Goal: Task Accomplishment & Management: Complete application form

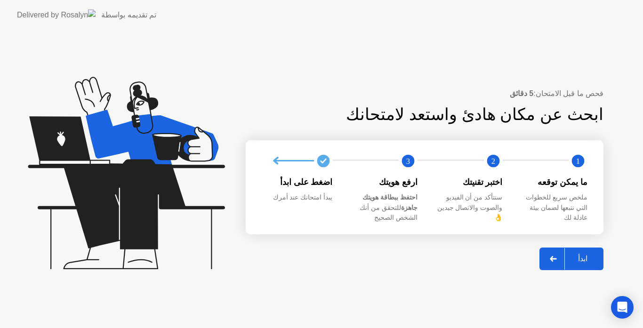
click at [590, 258] on div "ابدأ" at bounding box center [583, 258] width 36 height 9
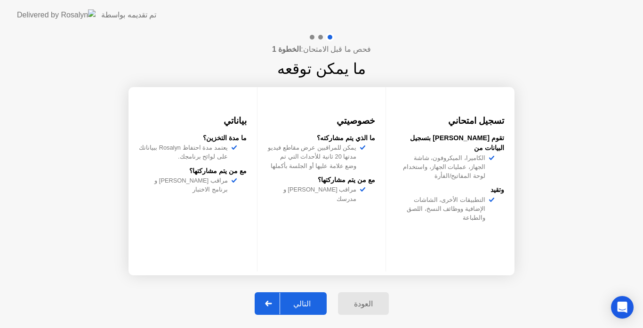
click at [301, 307] on div "التالي" at bounding box center [302, 304] width 44 height 9
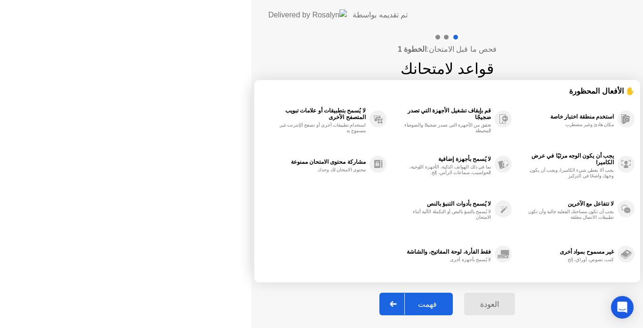
click at [405, 307] on div "فهمت" at bounding box center [427, 304] width 45 height 9
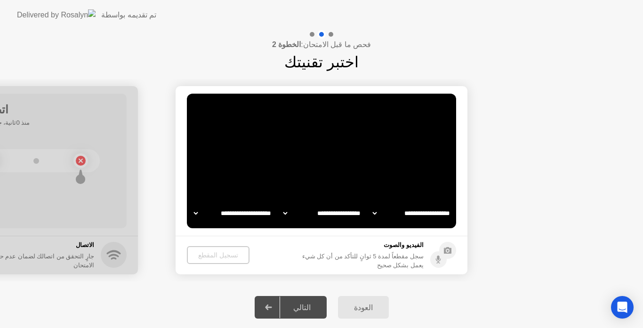
select select "*******"
select select "**********"
select select "*******"
click at [295, 309] on div "التالي" at bounding box center [302, 307] width 44 height 9
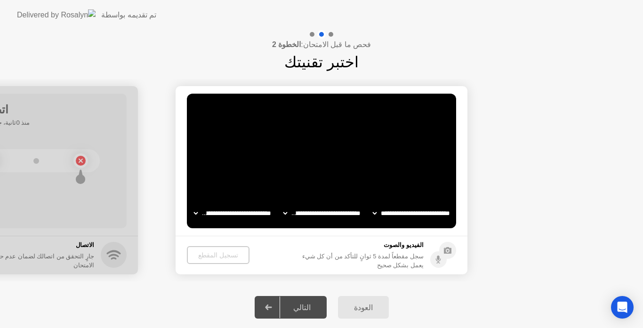
click at [272, 305] on icon at bounding box center [268, 308] width 7 height 6
click at [331, 161] on video at bounding box center [321, 161] width 269 height 135
click at [326, 179] on video at bounding box center [321, 161] width 269 height 135
click at [415, 212] on select "**********" at bounding box center [412, 213] width 81 height 19
click at [216, 260] on button "تسجيل المقطع" at bounding box center [218, 255] width 62 height 18
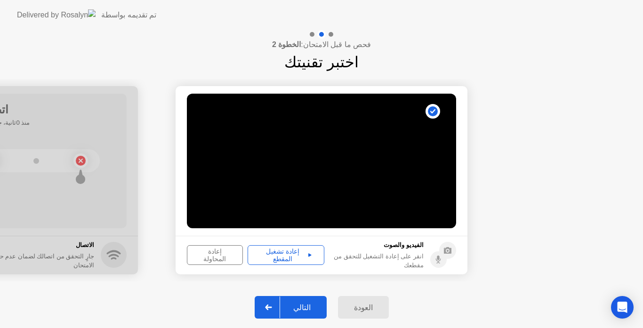
click at [307, 310] on div "التالي" at bounding box center [302, 307] width 44 height 9
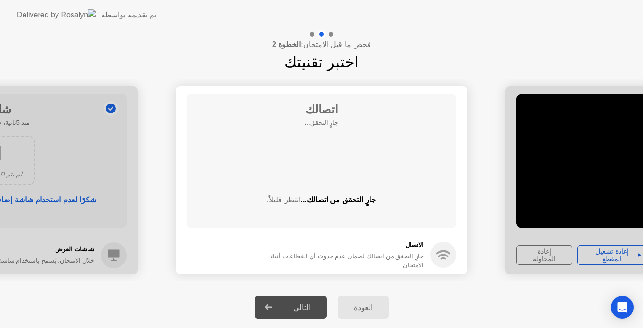
click at [307, 310] on div "التالي" at bounding box center [302, 307] width 44 height 9
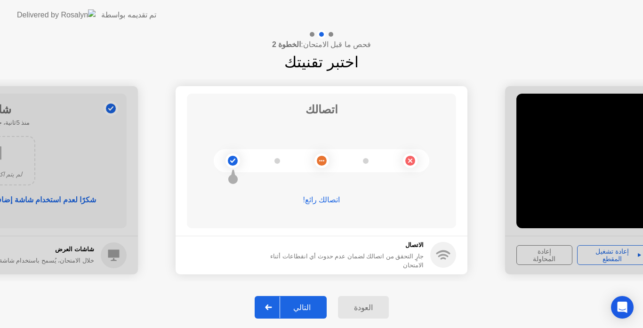
click at [307, 306] on div "التالي" at bounding box center [302, 307] width 44 height 9
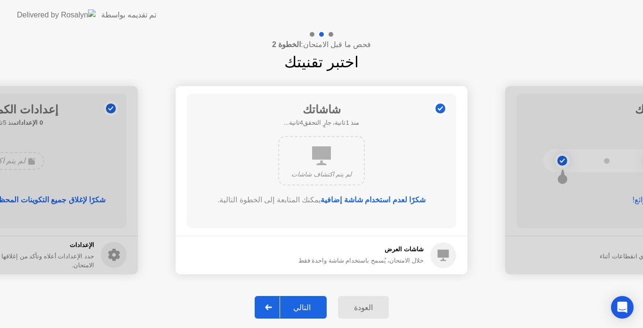
click at [307, 306] on div "التالي" at bounding box center [302, 307] width 44 height 9
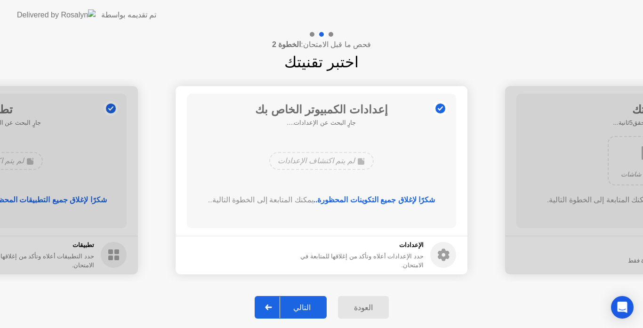
click at [307, 306] on div "التالي" at bounding box center [302, 307] width 44 height 9
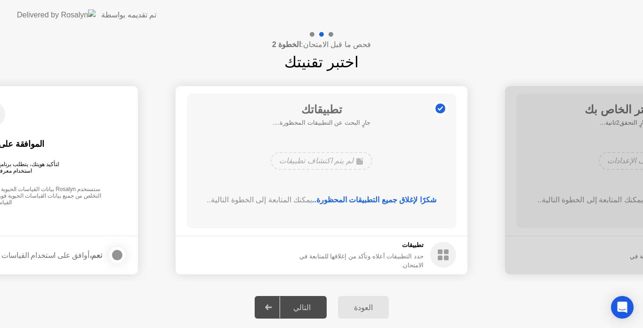
click at [307, 306] on div "التالي" at bounding box center [302, 307] width 44 height 9
click at [305, 305] on div "التالي" at bounding box center [302, 307] width 44 height 9
click at [305, 309] on div "التالي" at bounding box center [302, 307] width 44 height 9
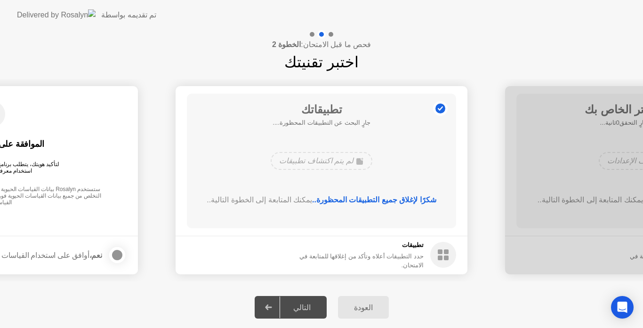
click at [301, 308] on div "التالي" at bounding box center [302, 307] width 44 height 9
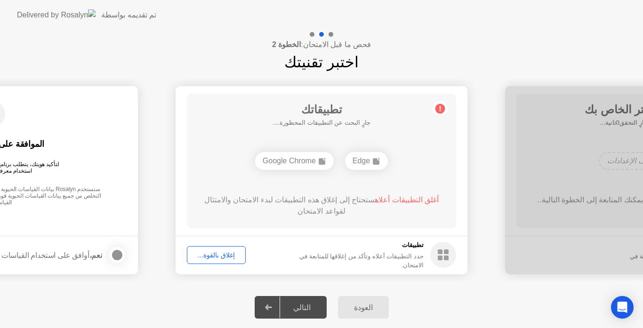
click at [223, 257] on div "إغلاق بالقوة..." at bounding box center [216, 256] width 52 height 8
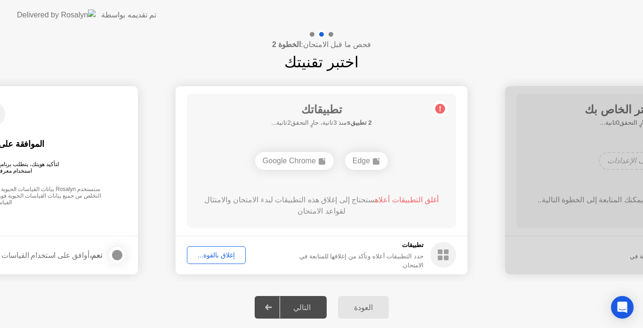
click at [221, 252] on div "إغلاق بالقوة..." at bounding box center [216, 256] width 52 height 8
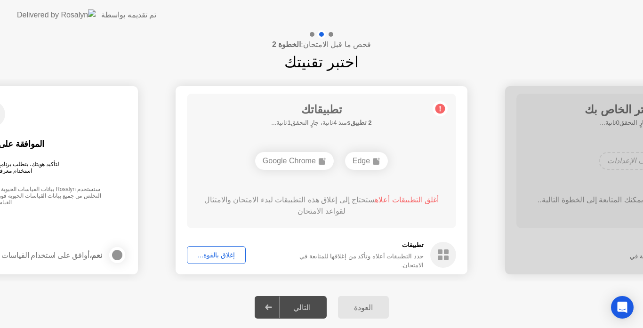
click at [194, 252] on div "إغلاق بالقوة..." at bounding box center [216, 256] width 52 height 8
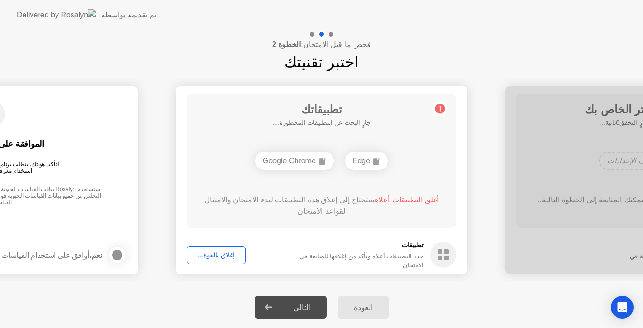
click at [218, 257] on div "إغلاق بالقوة..." at bounding box center [216, 256] width 52 height 8
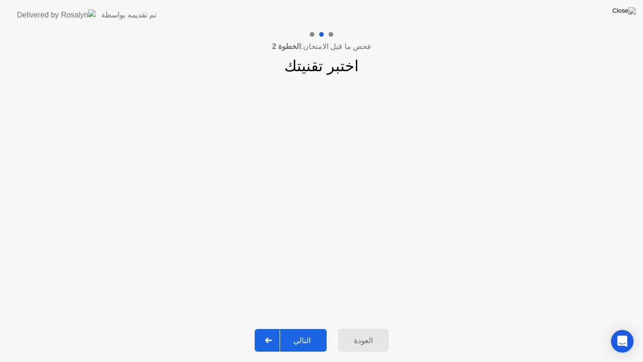
click at [300, 328] on button "التالي" at bounding box center [291, 340] width 72 height 23
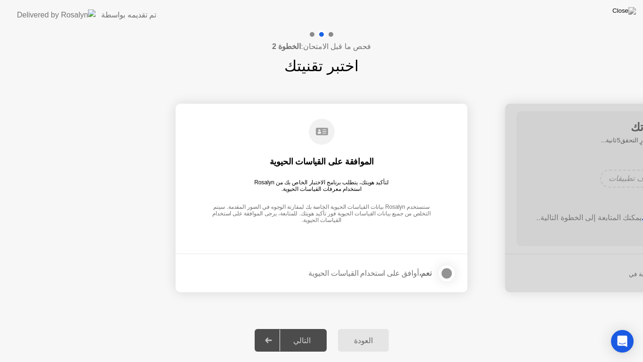
click at [302, 328] on div "التالي" at bounding box center [302, 340] width 44 height 9
click at [446, 273] on div at bounding box center [446, 273] width 11 height 11
click at [311, 328] on div "التالي" at bounding box center [302, 340] width 44 height 9
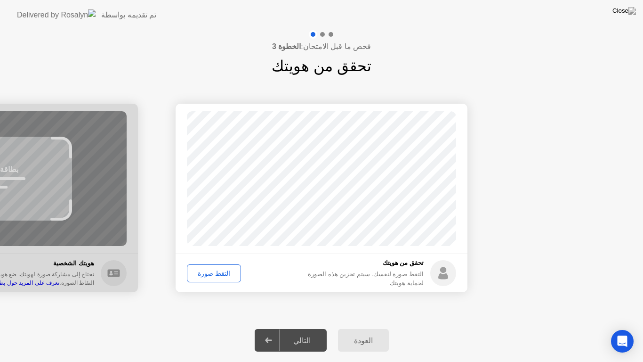
click at [207, 275] on div "التقط صورة" at bounding box center [214, 273] width 48 height 8
click at [305, 328] on div "التالي" at bounding box center [302, 340] width 44 height 9
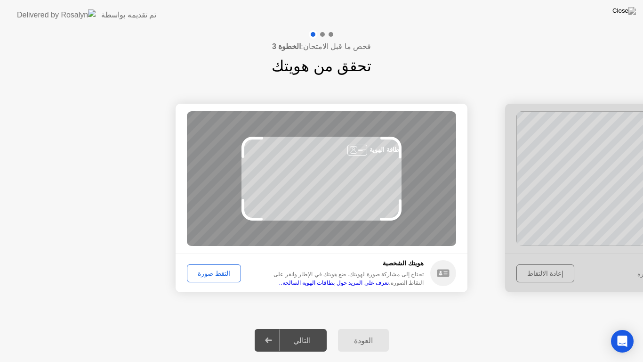
click at [203, 273] on div "التقط صورة" at bounding box center [214, 273] width 48 height 8
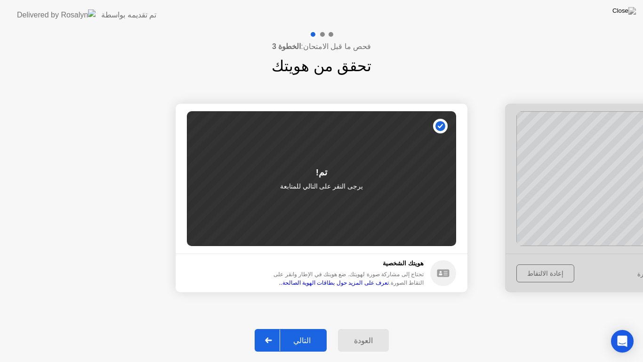
click at [301, 328] on div "التالي" at bounding box center [302, 340] width 44 height 9
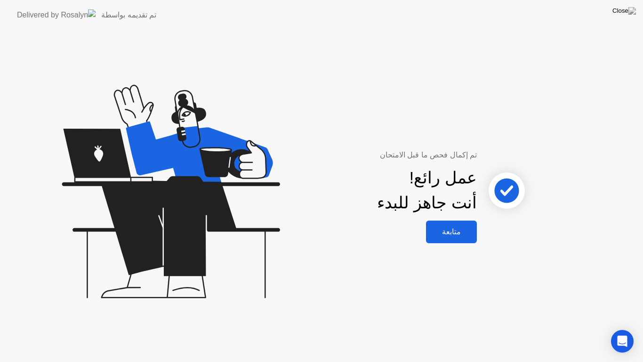
click at [450, 225] on button "متابعة" at bounding box center [451, 231] width 51 height 23
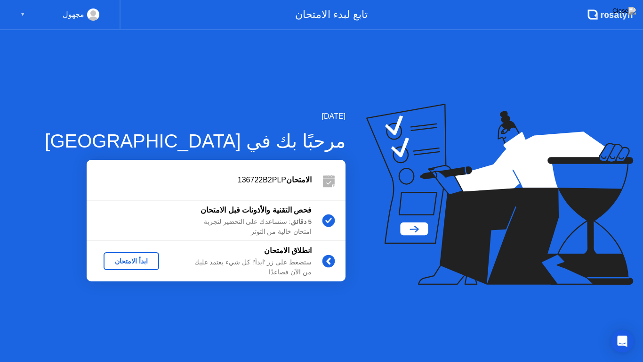
click at [140, 258] on div "ابدأ الامتحان" at bounding box center [131, 261] width 48 height 8
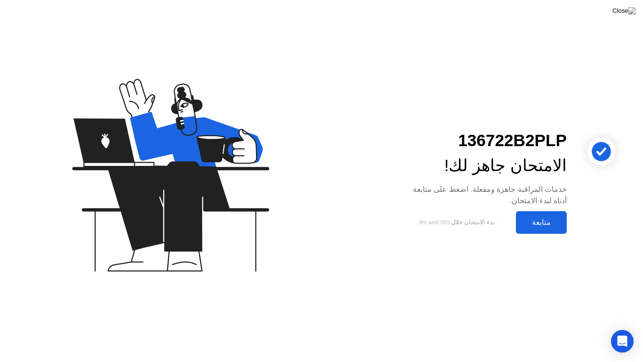
click at [527, 218] on div "متابعة" at bounding box center [541, 222] width 45 height 9
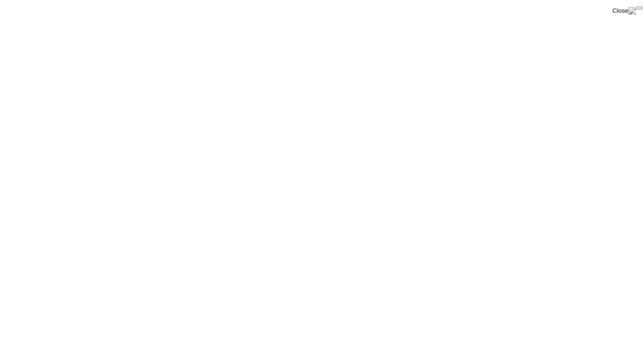
click div "End Proctoring Session"
